Goal: Task Accomplishment & Management: Manage account settings

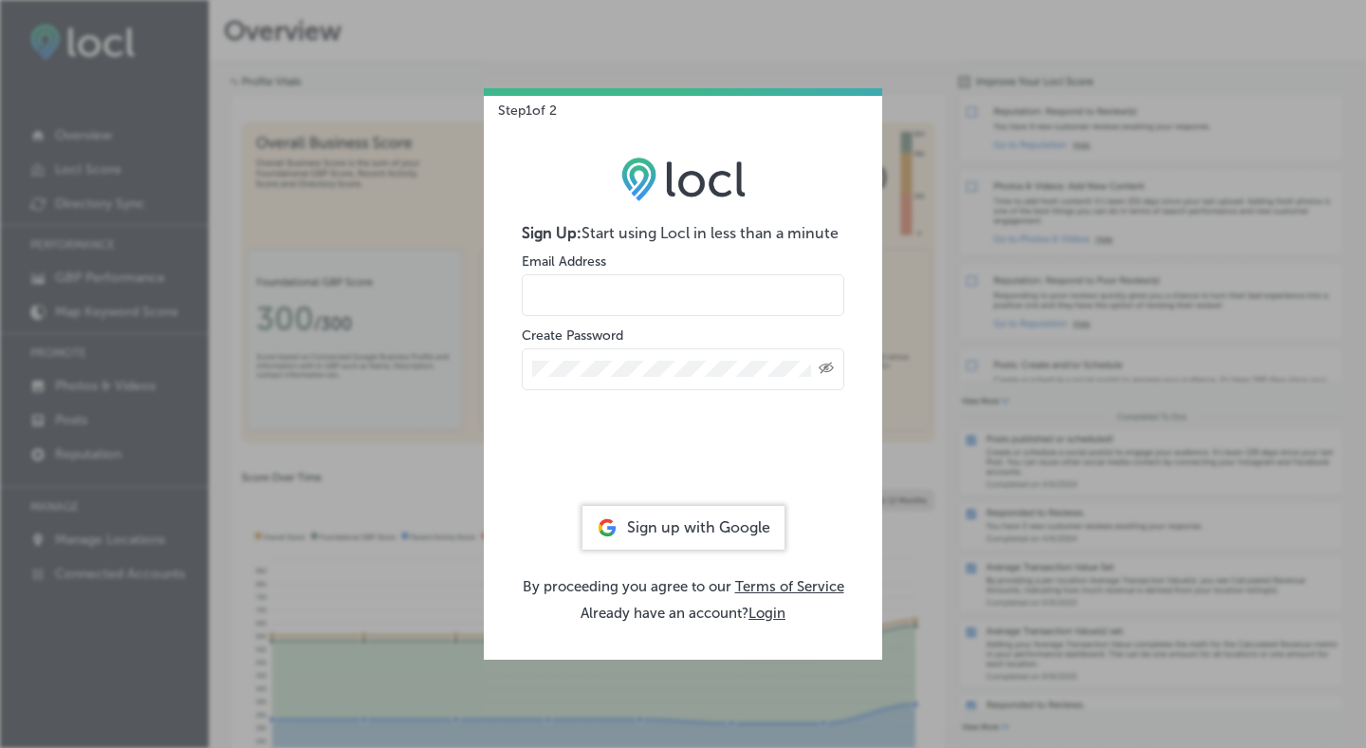
click at [632, 529] on div "Sign up with Google" at bounding box center [683, 528] width 202 height 44
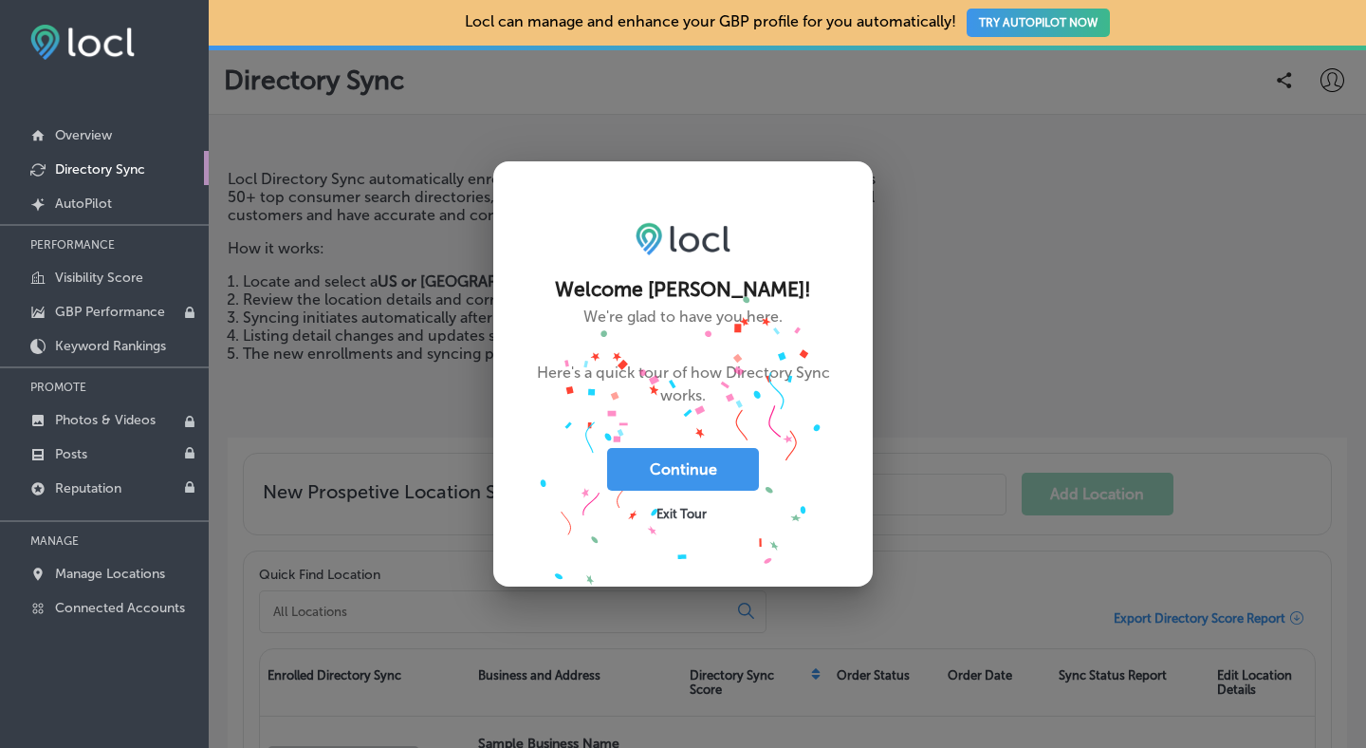
click at [682, 512] on span "Exit Tour" at bounding box center [681, 514] width 50 height 14
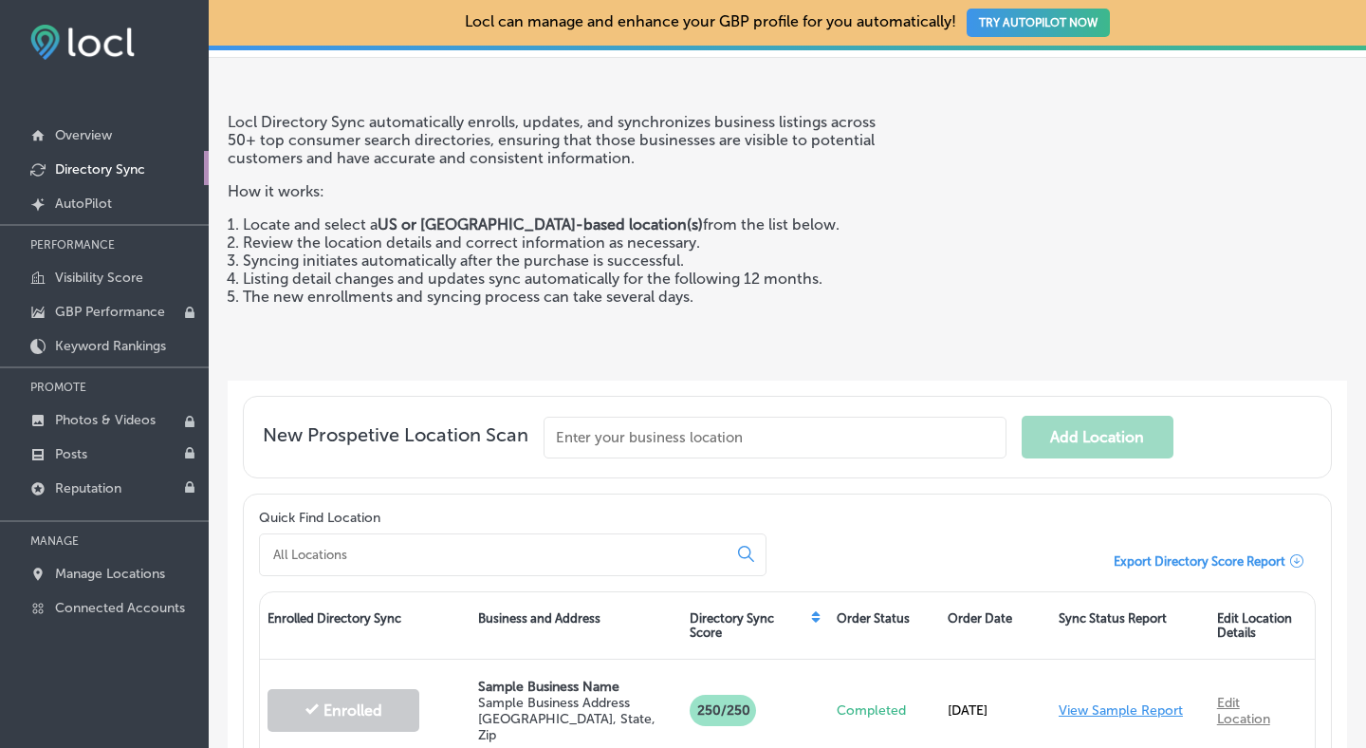
scroll to position [69, 0]
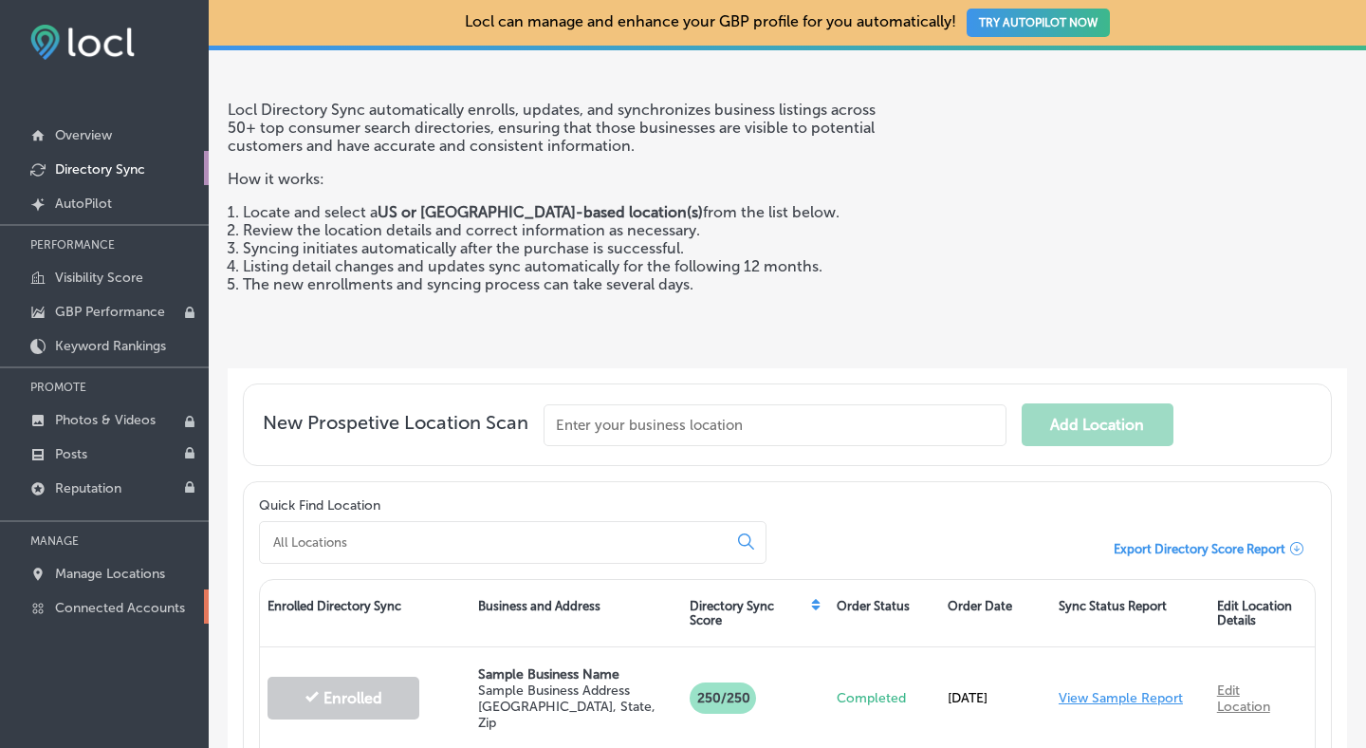
click at [120, 603] on p "Connected Accounts" at bounding box center [120, 608] width 130 height 16
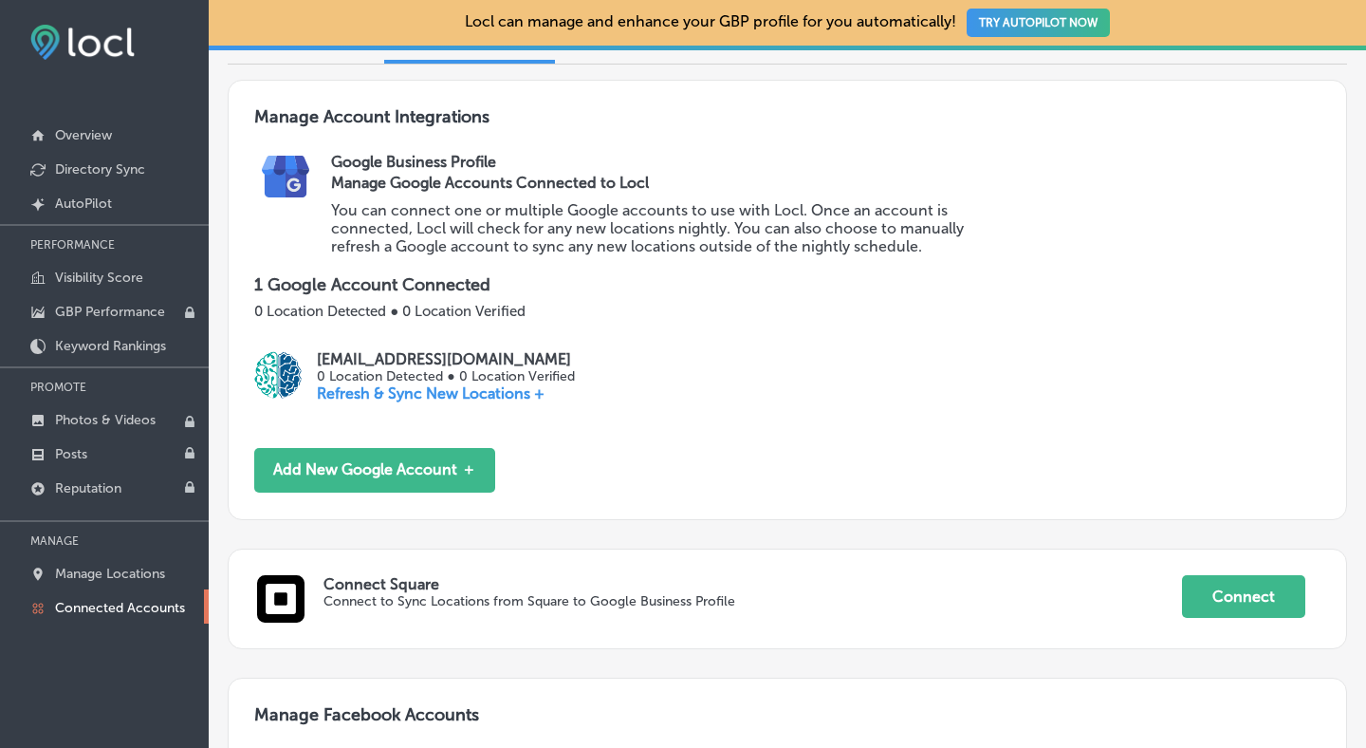
scroll to position [188, 0]
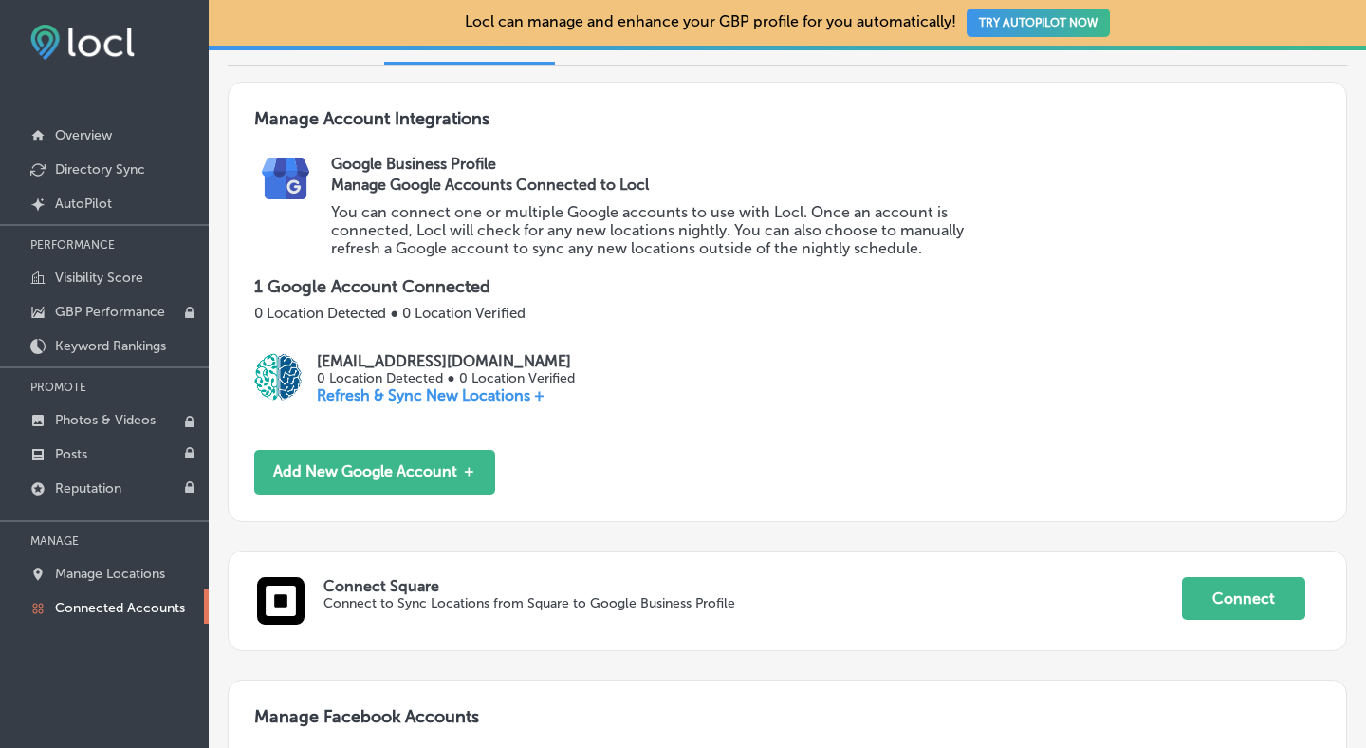
click at [476, 394] on p "Refresh & Sync New Locations +" at bounding box center [445, 395] width 257 height 18
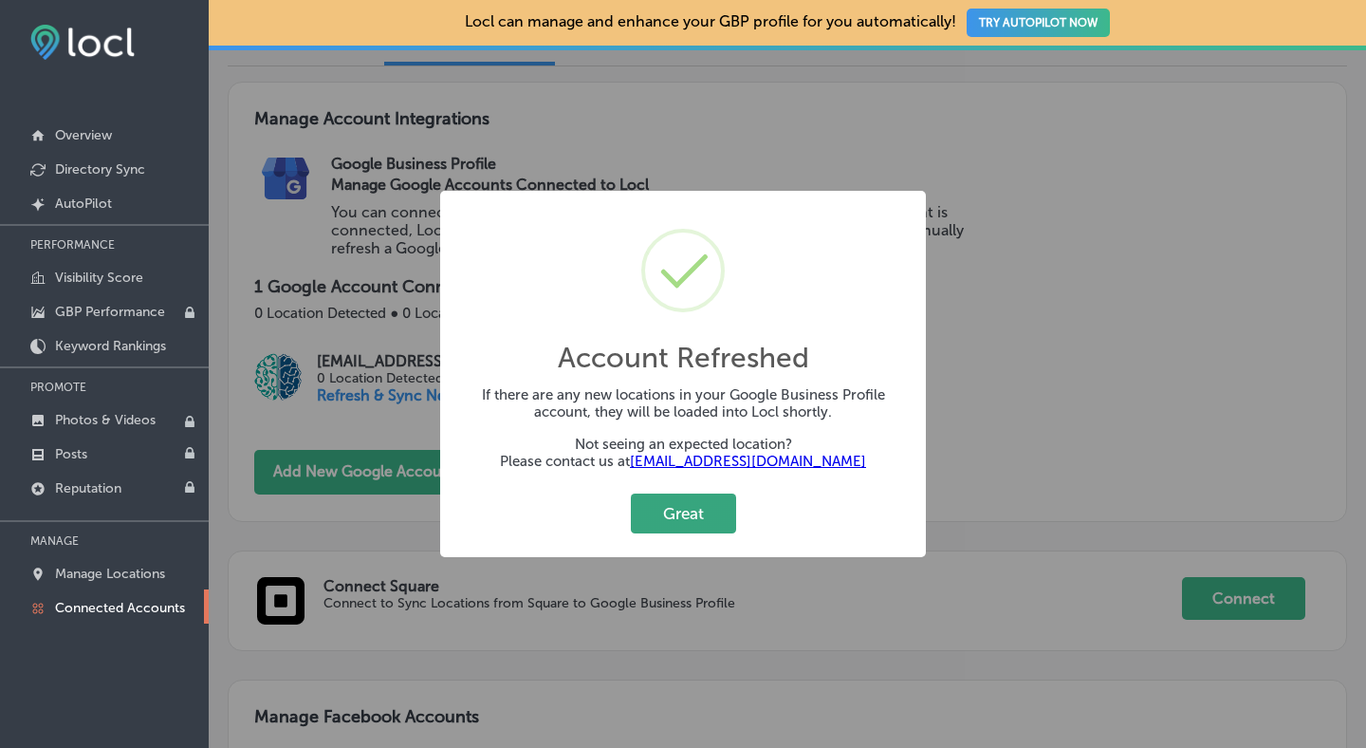
click at [700, 519] on button "Great" at bounding box center [683, 512] width 105 height 39
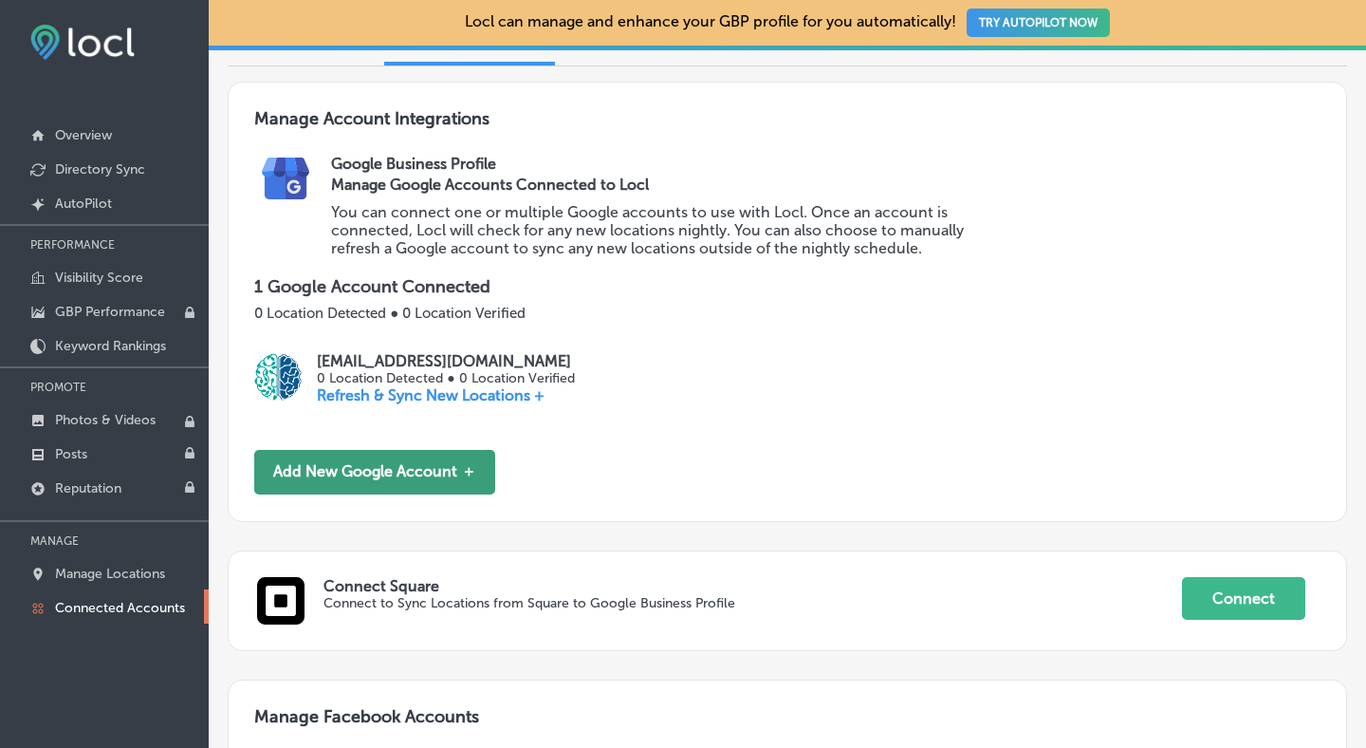
click at [379, 464] on button "Add New Google Account ＋" at bounding box center [374, 472] width 241 height 45
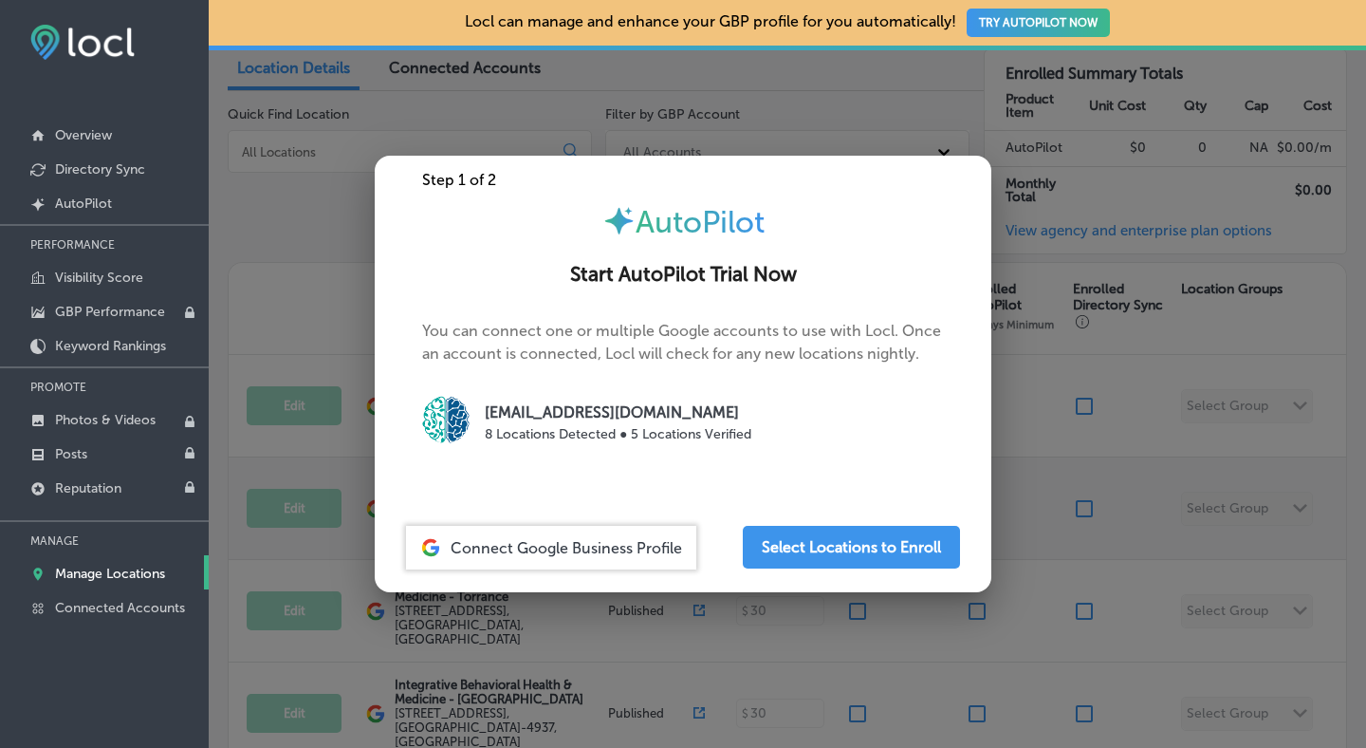
scroll to position [160, 0]
click at [615, 549] on span "Connect Google Business Profile" at bounding box center [566, 548] width 231 height 18
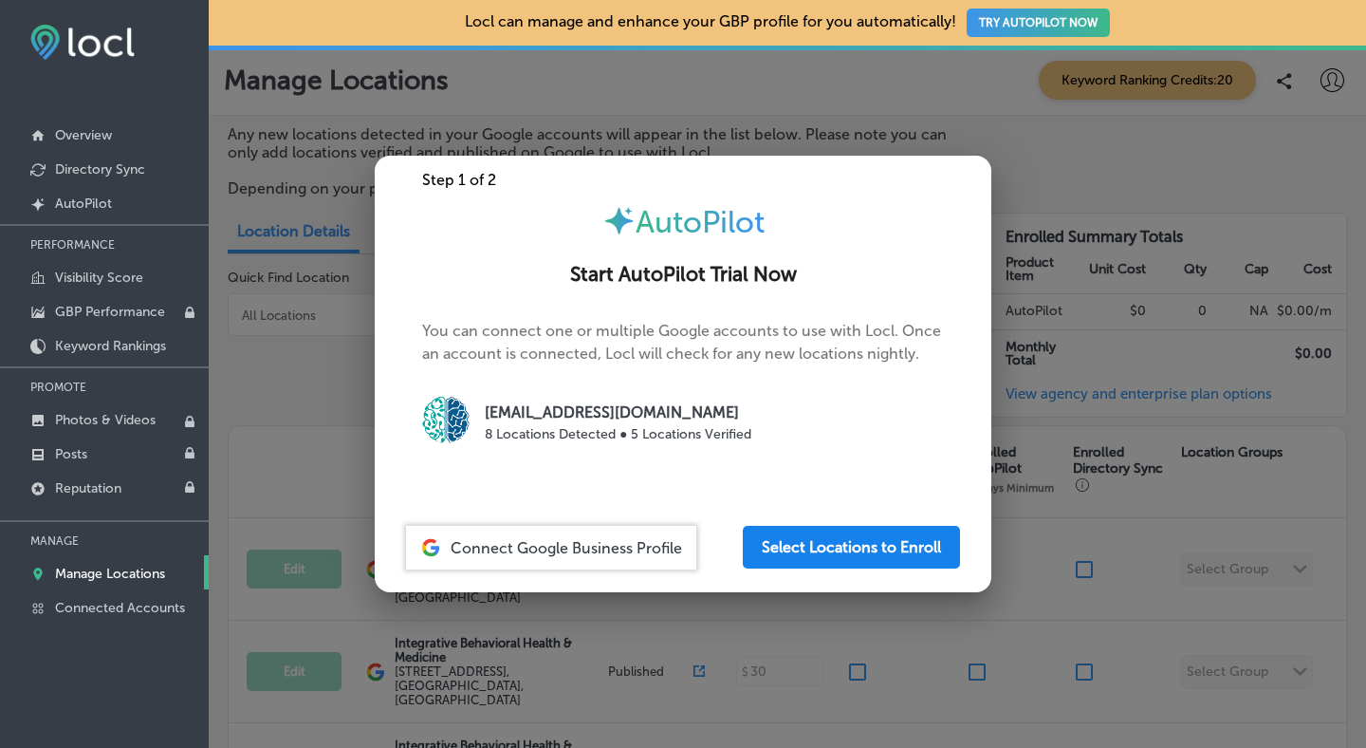
click at [807, 539] on button "Select Locations to Enroll" at bounding box center [851, 547] width 217 height 43
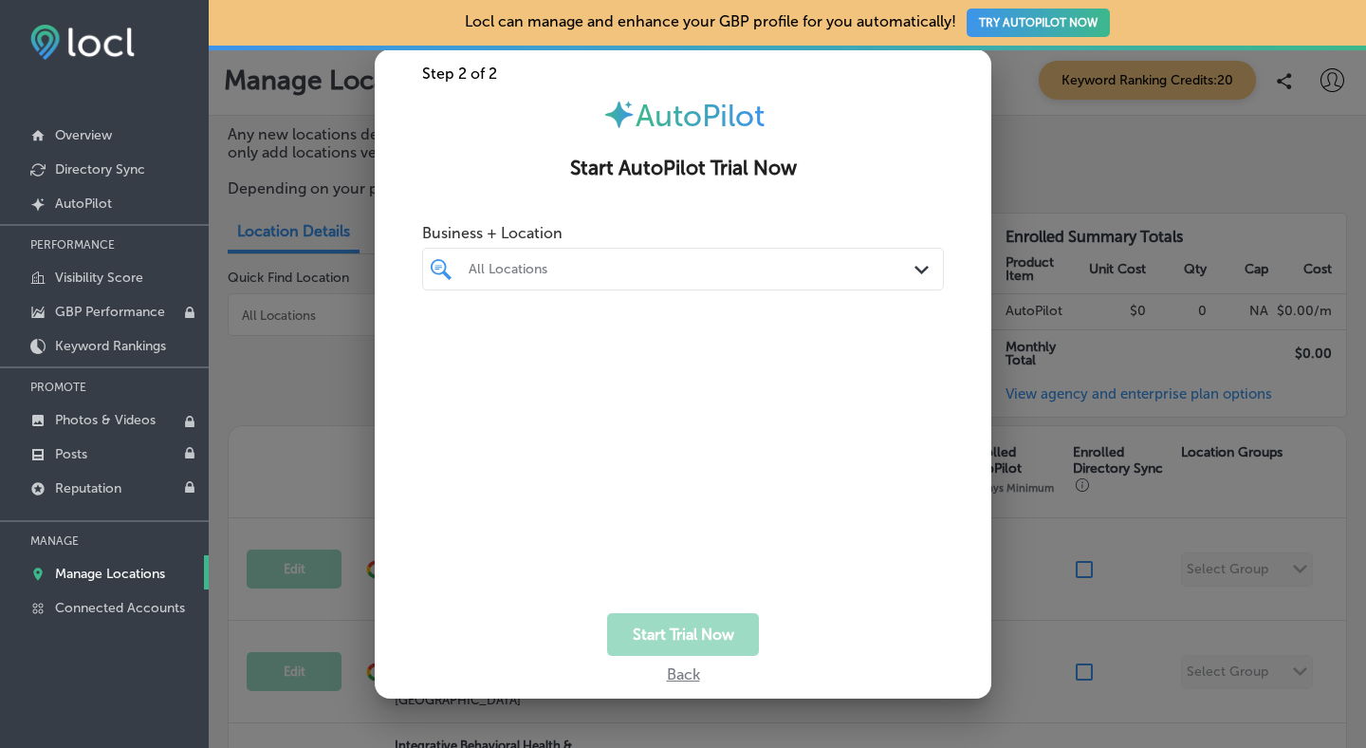
click at [687, 282] on div "All Locations" at bounding box center [683, 268] width 448 height 29
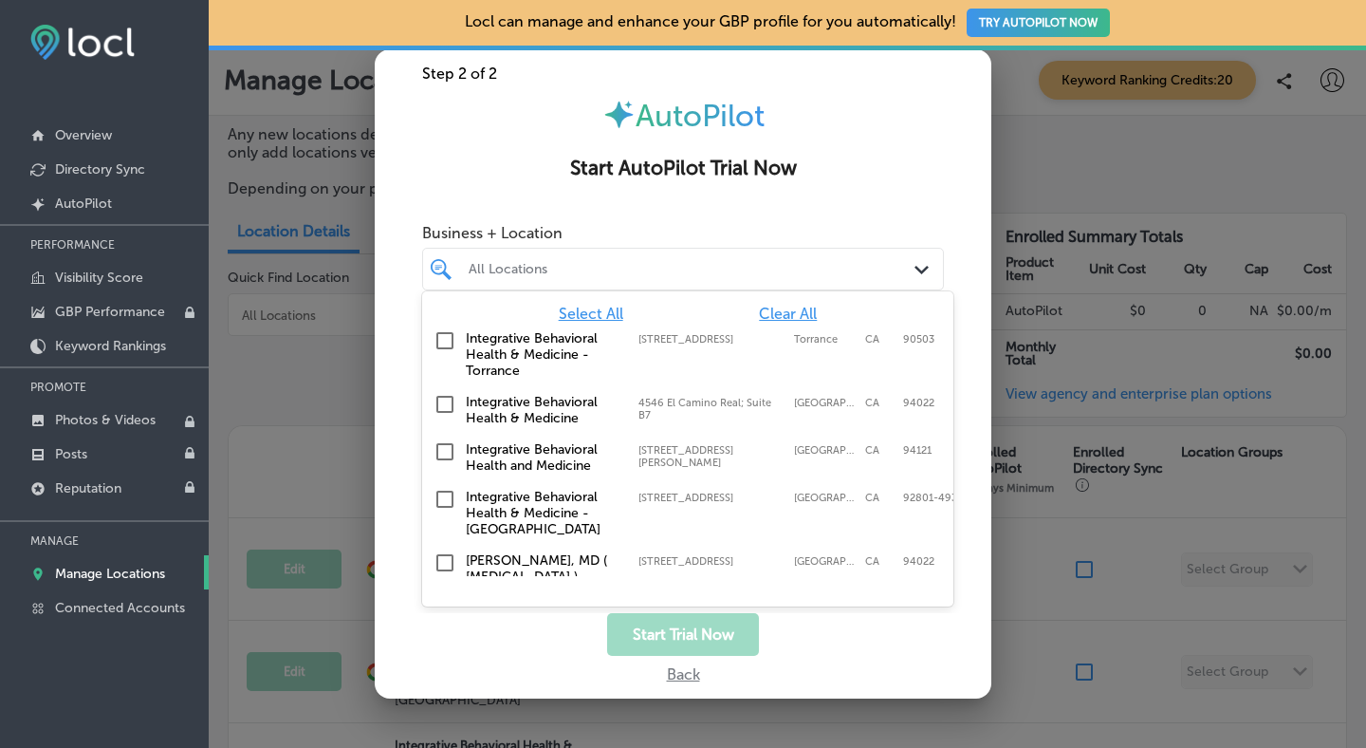
click at [577, 306] on span "Select All" at bounding box center [591, 314] width 65 height 18
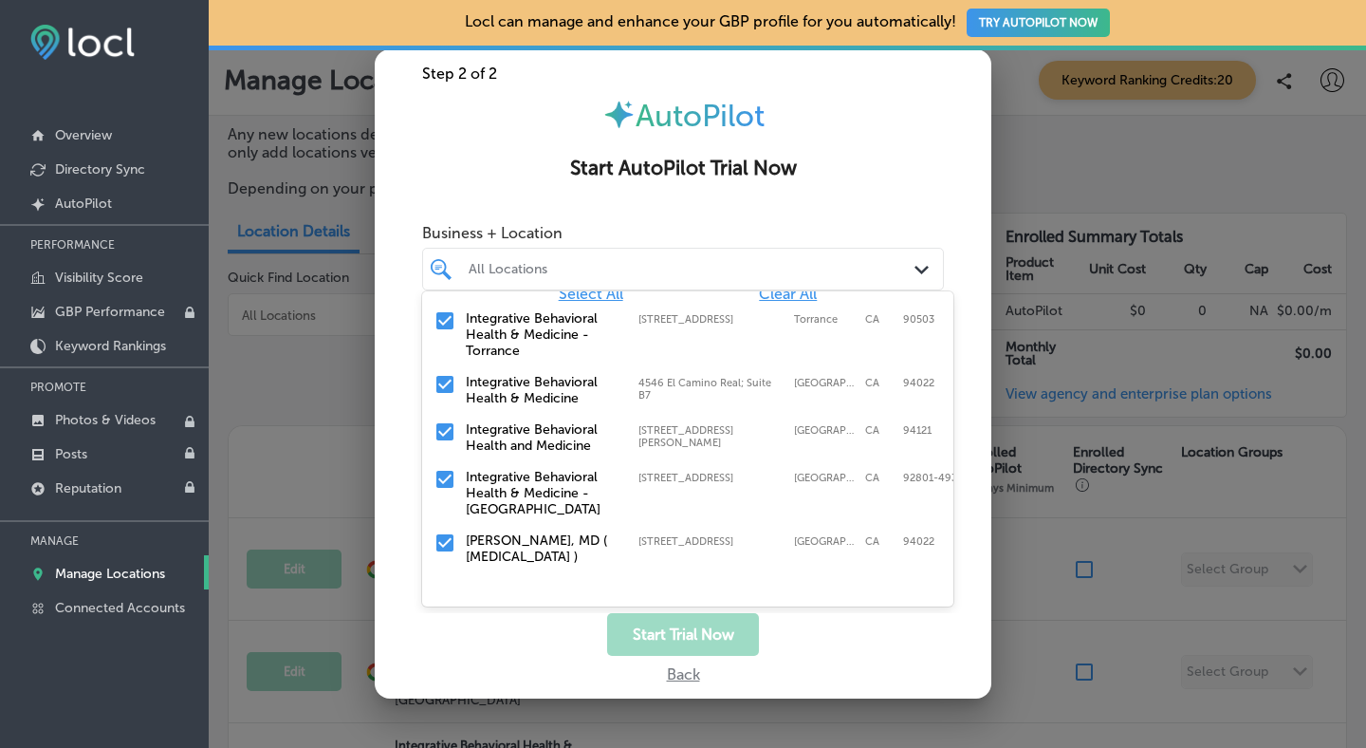
click at [667, 627] on button "Start Trial Now" at bounding box center [683, 634] width 152 height 43
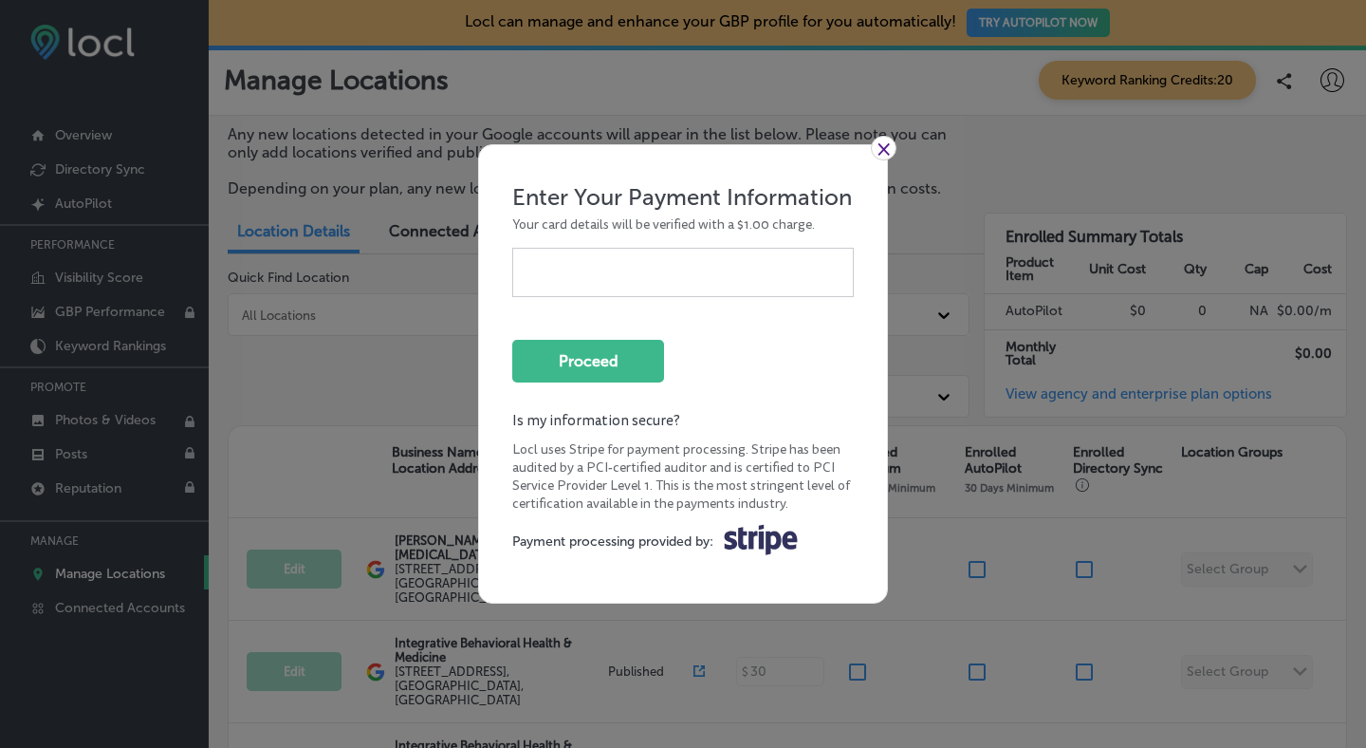
click at [877, 148] on link "×" at bounding box center [884, 148] width 26 height 25
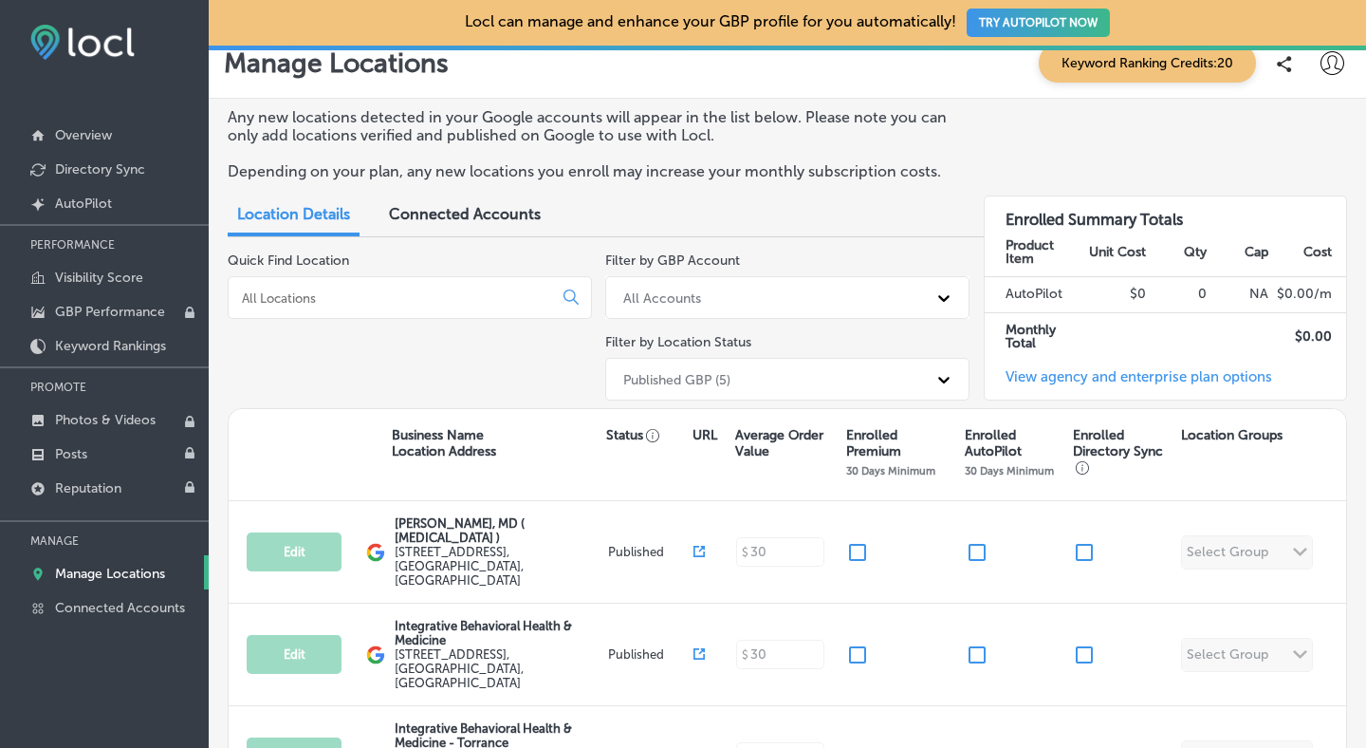
scroll to position [0, 0]
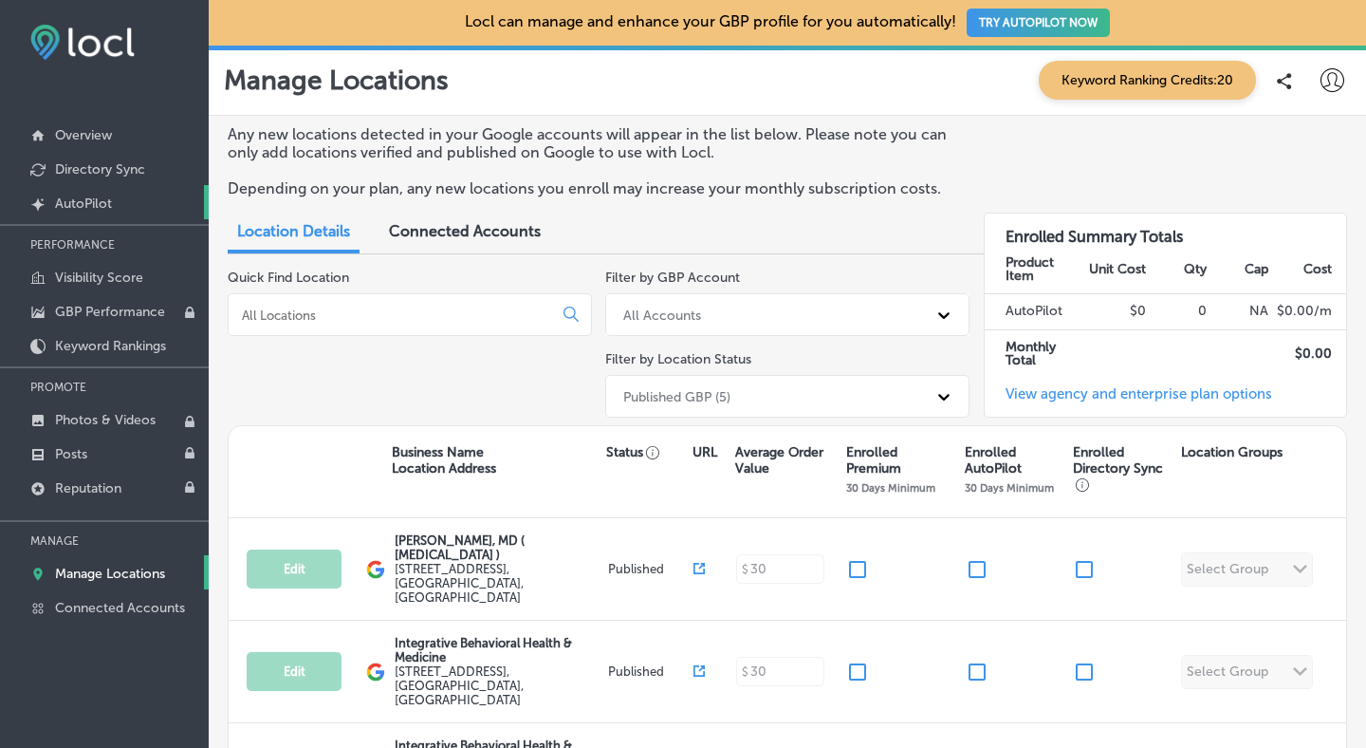
click at [80, 206] on p "AutoPilot" at bounding box center [83, 203] width 57 height 16
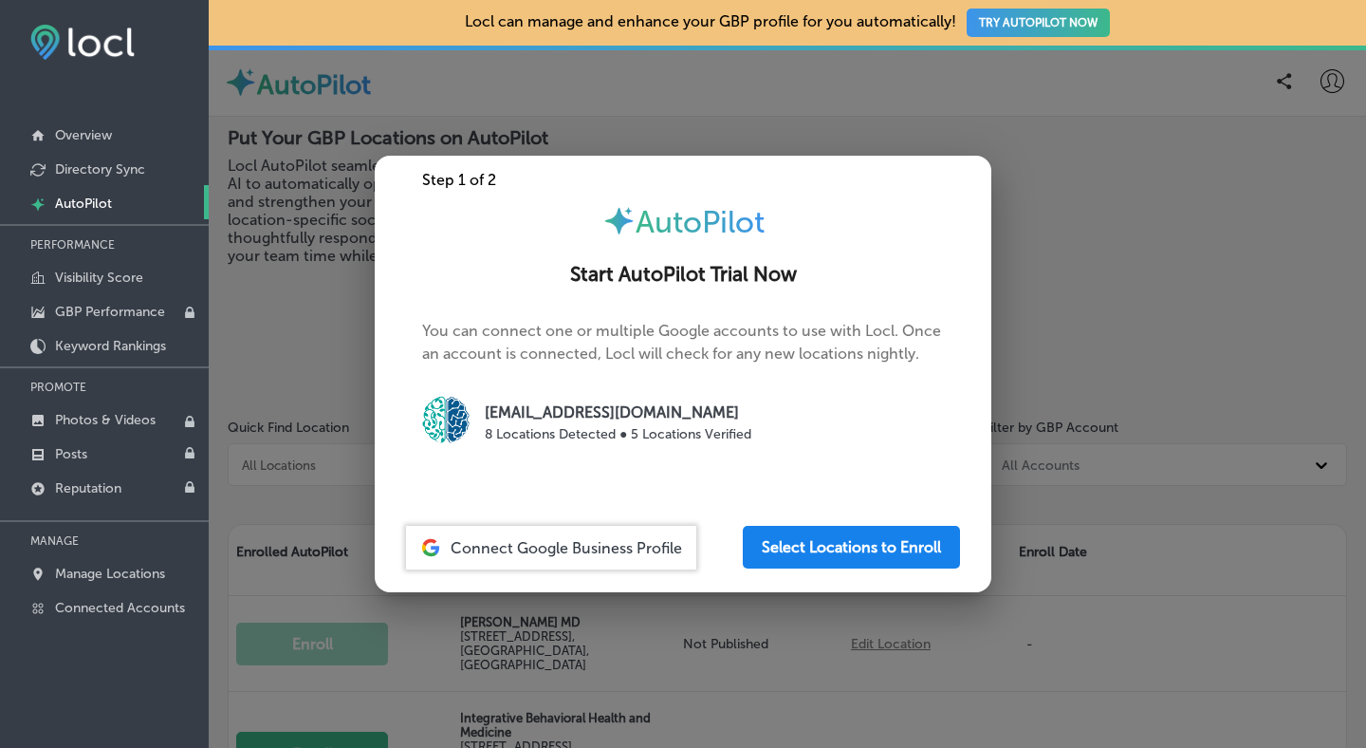
click at [793, 552] on button "Select Locations to Enroll" at bounding box center [851, 547] width 217 height 43
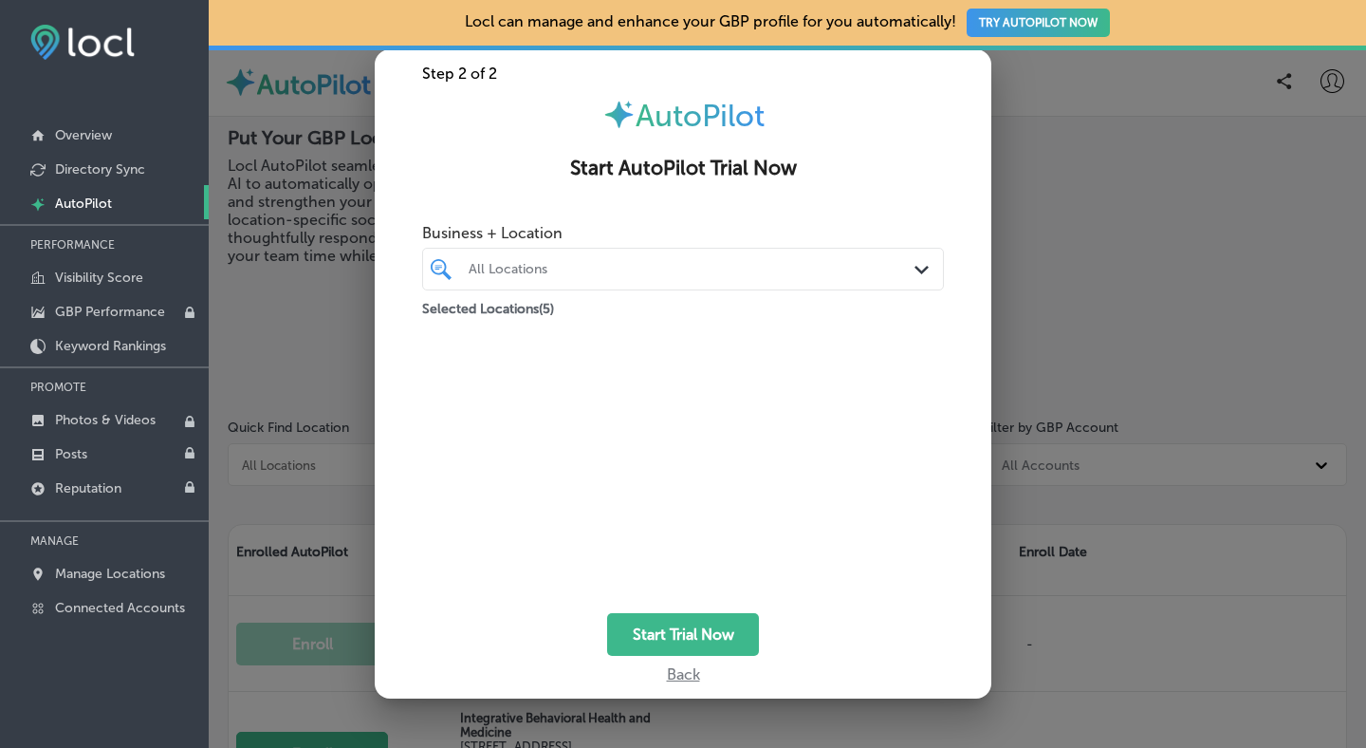
click at [677, 676] on div "Back" at bounding box center [683, 670] width 617 height 28
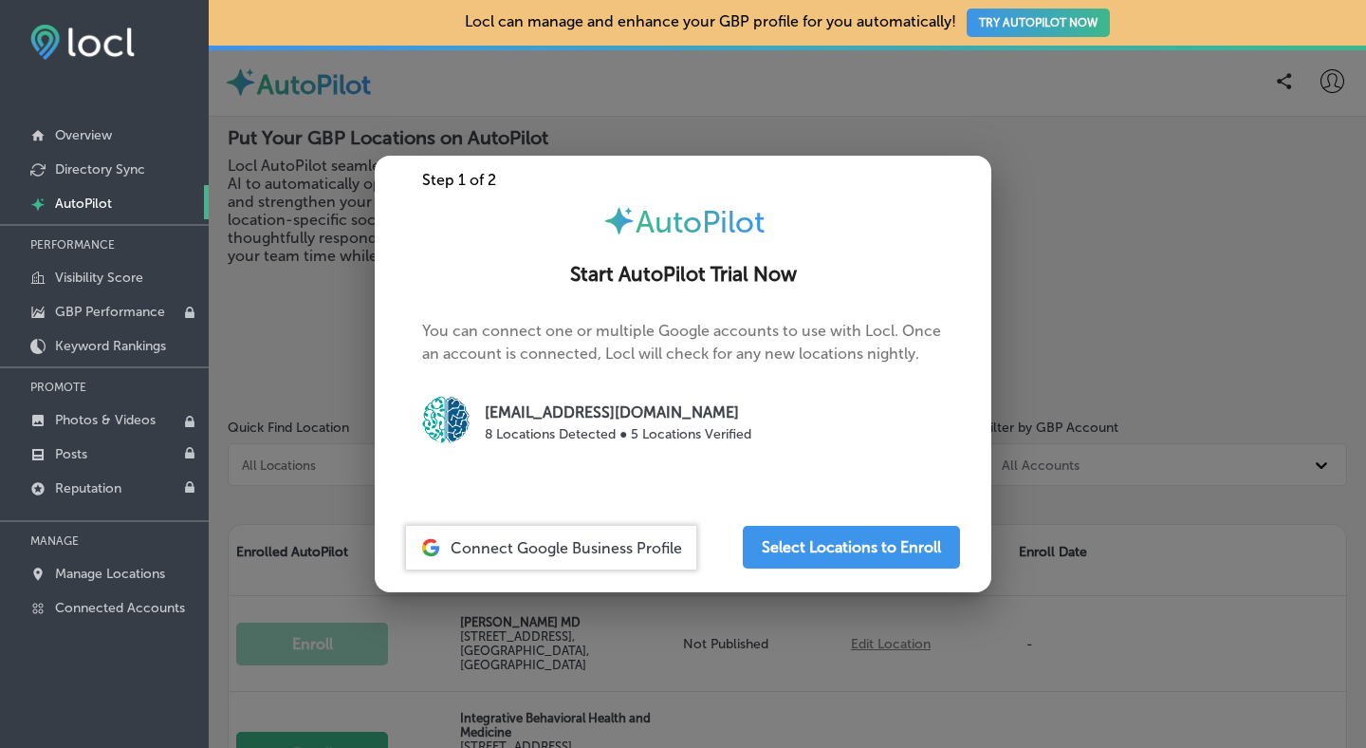
click at [1064, 117] on div at bounding box center [683, 374] width 1366 height 748
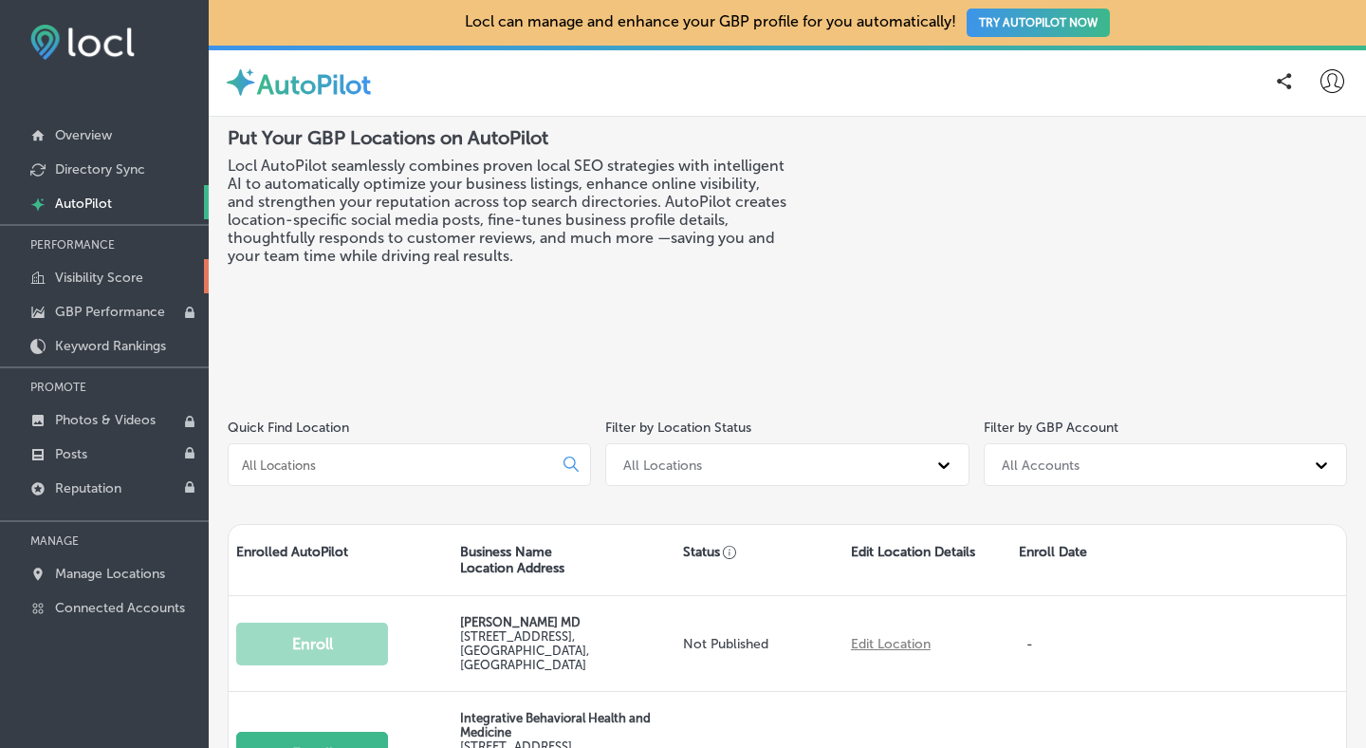
click at [89, 281] on p "Visibility Score" at bounding box center [99, 277] width 88 height 16
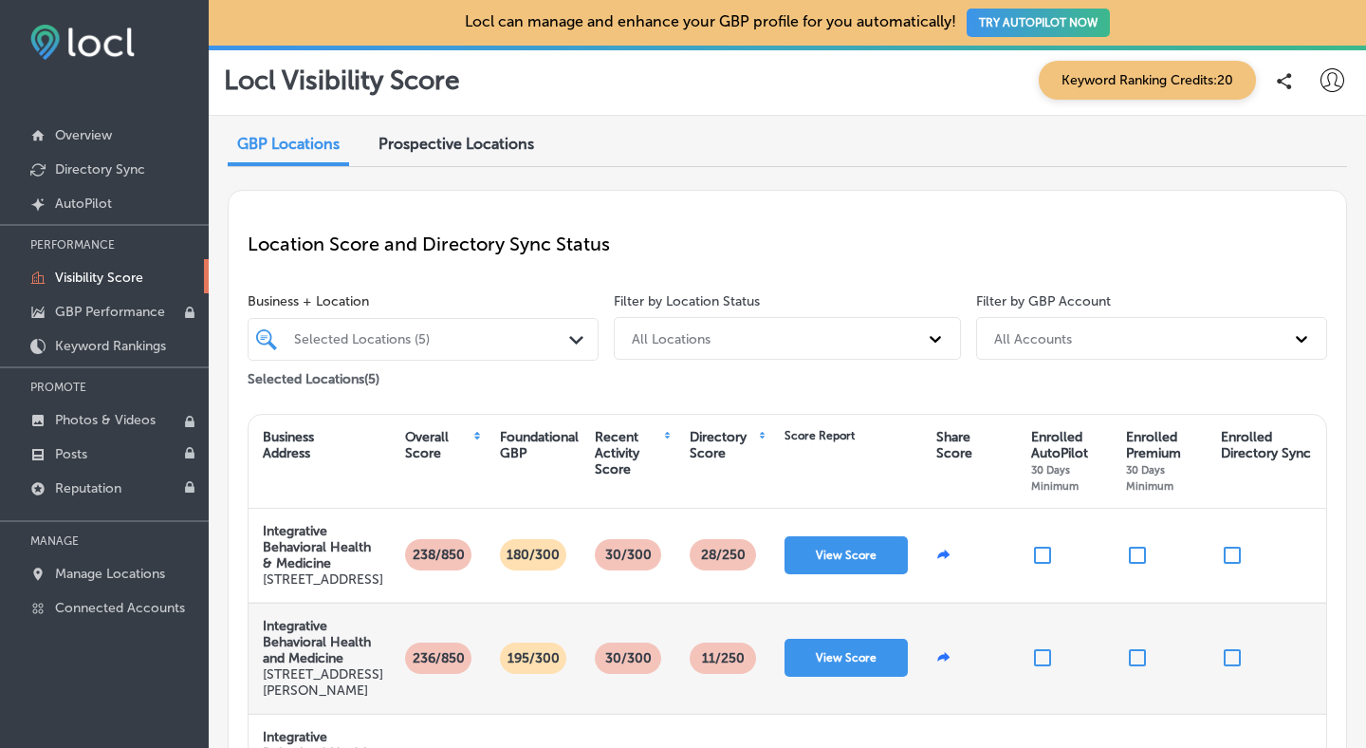
scroll to position [1, 0]
click at [84, 169] on p "Directory Sync" at bounding box center [100, 169] width 90 height 16
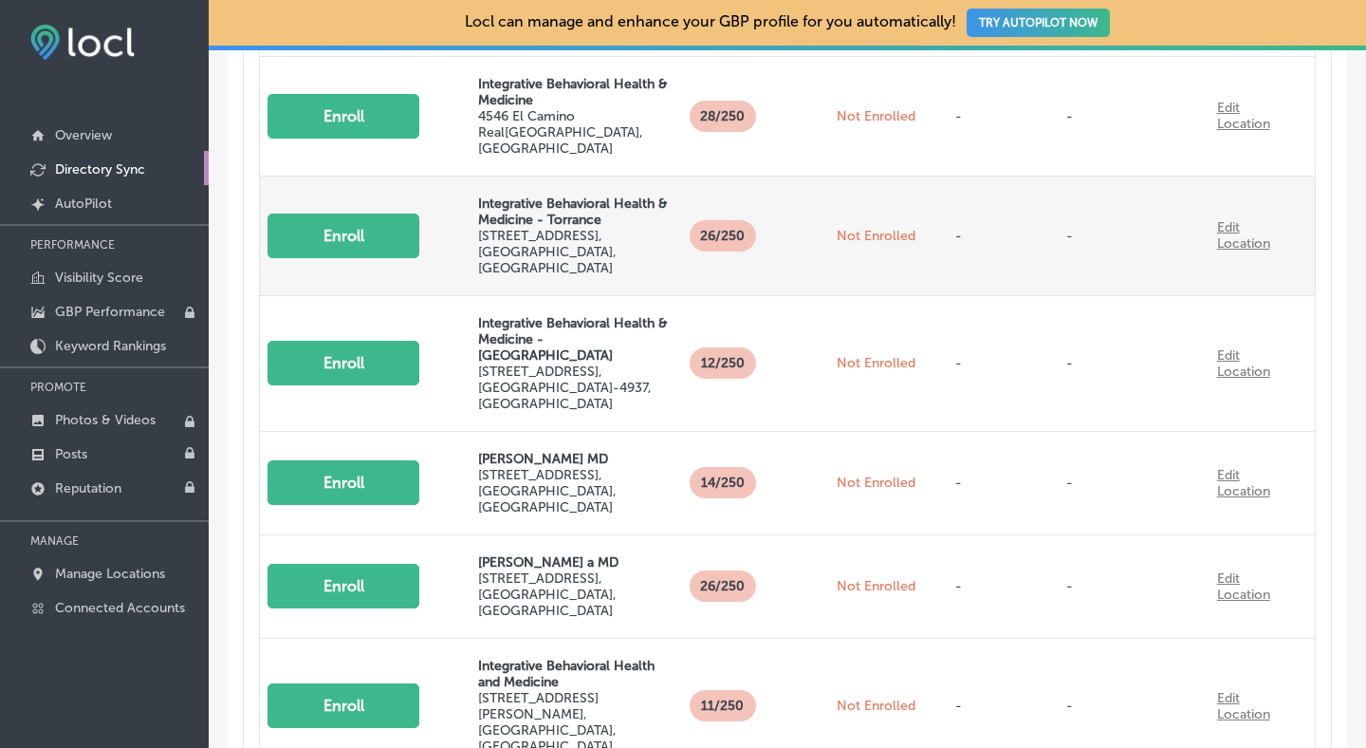
scroll to position [992, 0]
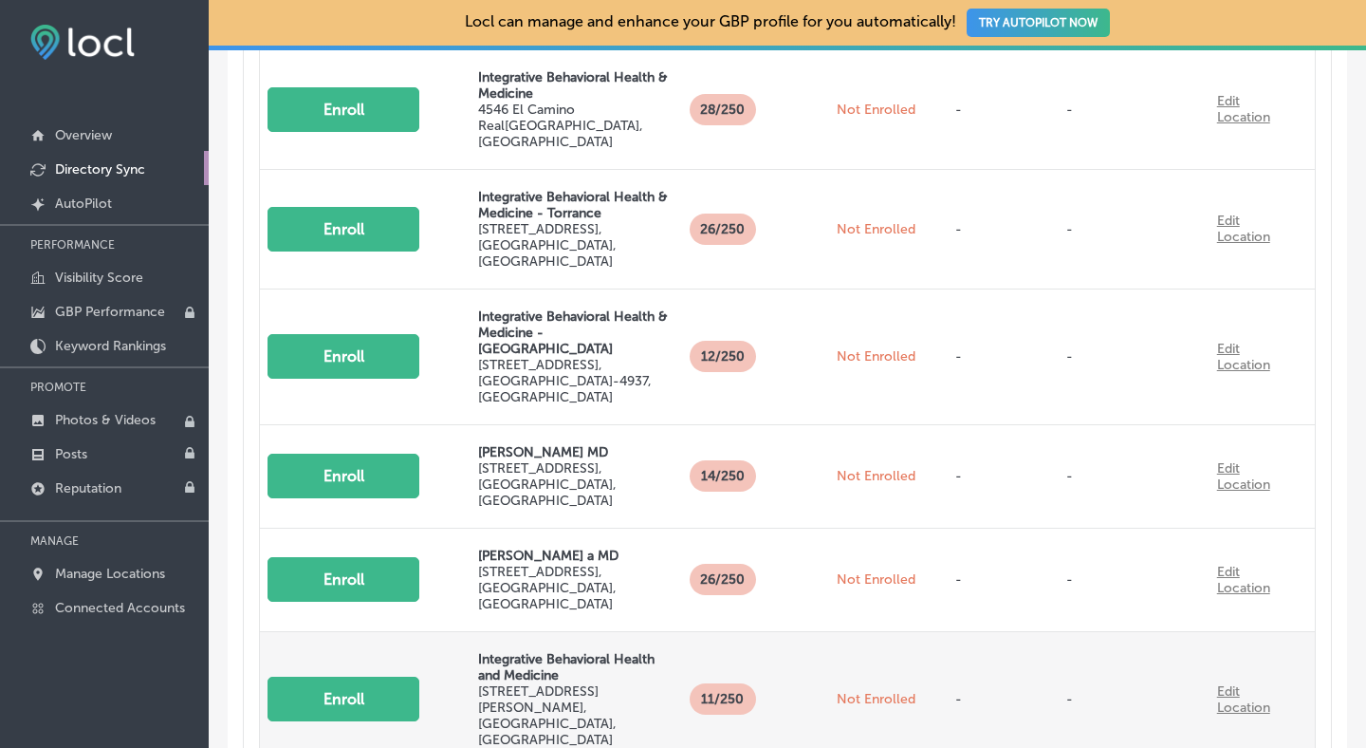
click at [344, 676] on button "Enroll" at bounding box center [344, 698] width 152 height 45
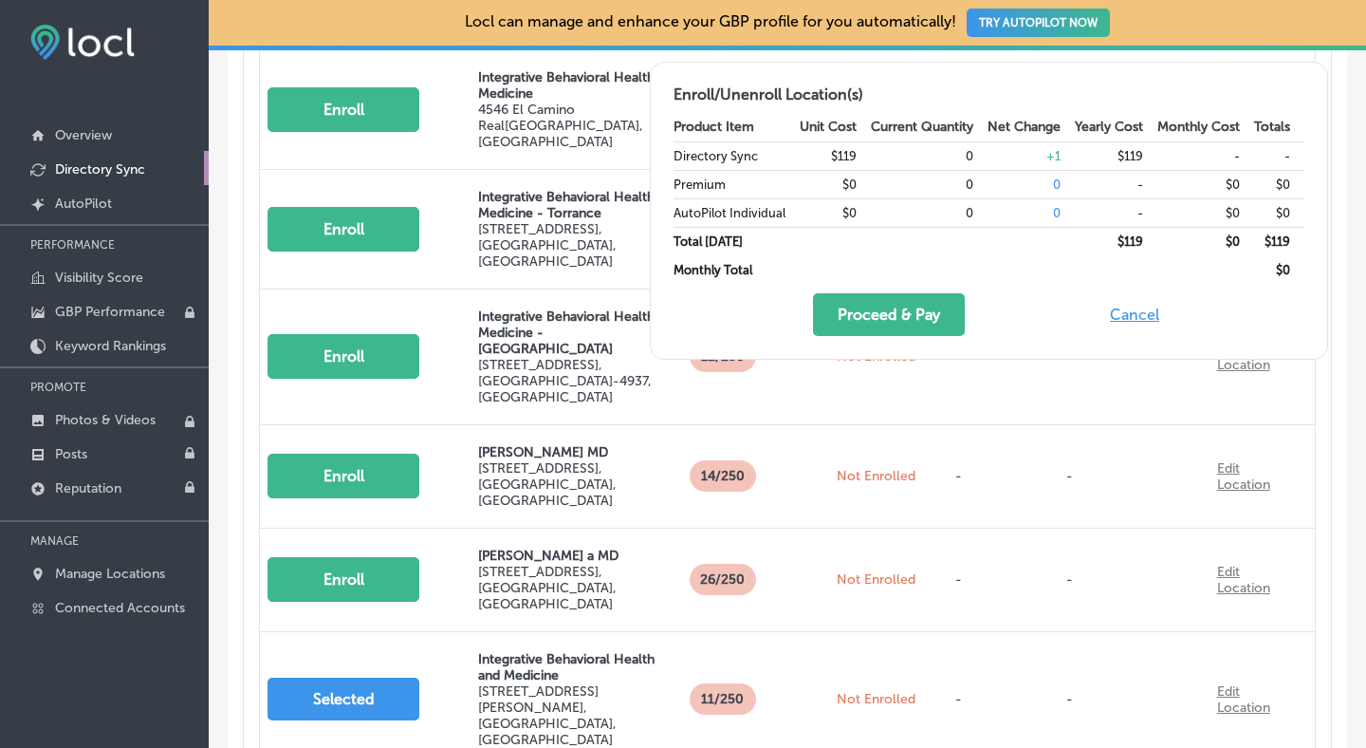
click at [1131, 318] on button "Cancel" at bounding box center [1134, 314] width 61 height 43
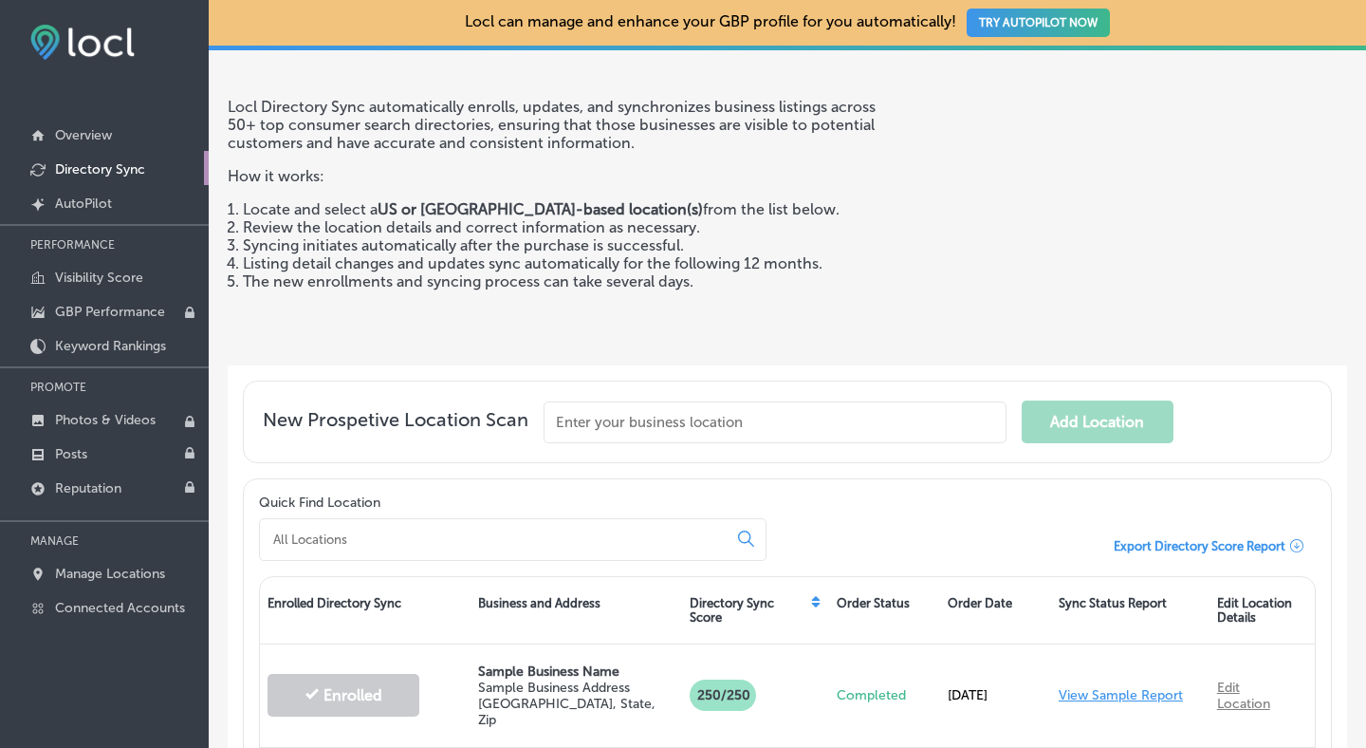
scroll to position [0, 0]
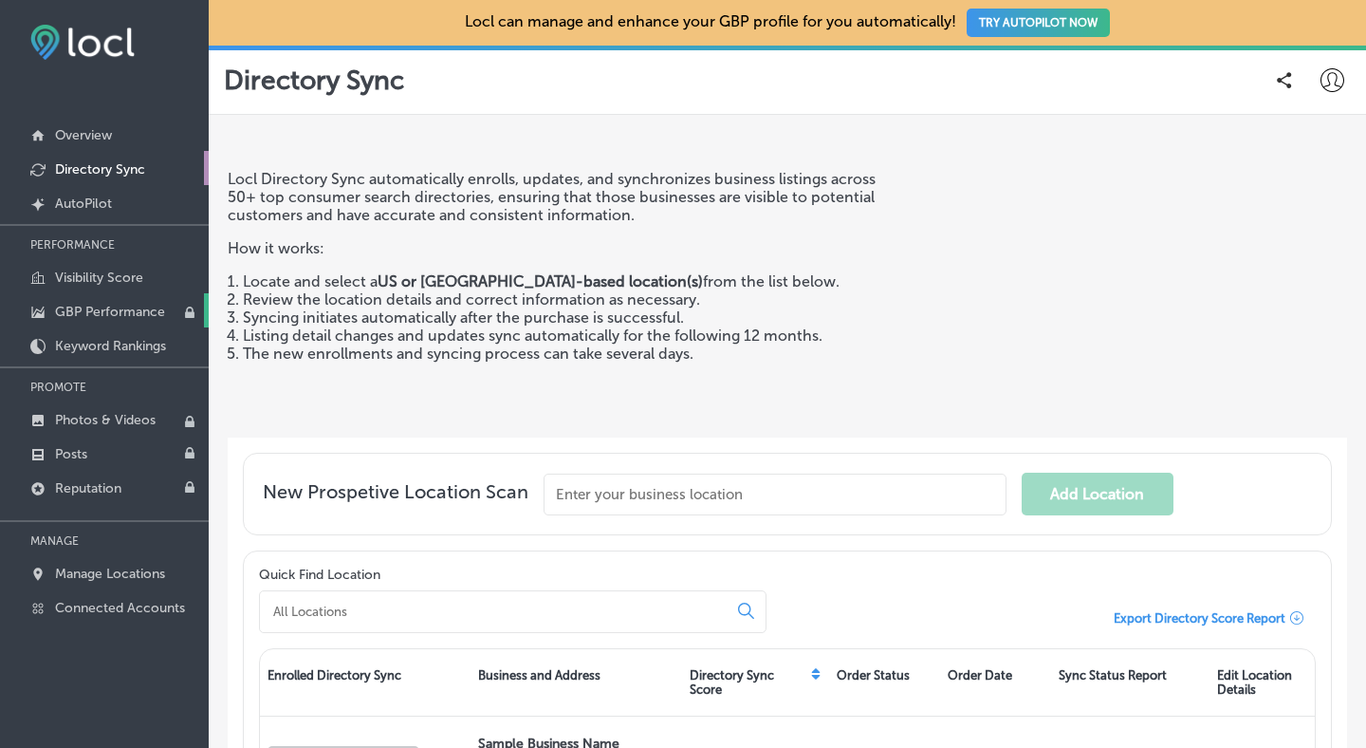
click at [135, 319] on link "GBP Performance" at bounding box center [104, 310] width 209 height 34
